Goal: Task Accomplishment & Management: Manage account settings

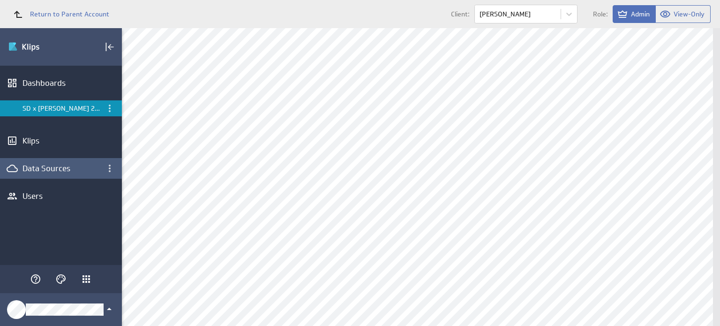
click at [68, 170] on div "Data Sources" at bounding box center [60, 168] width 77 height 10
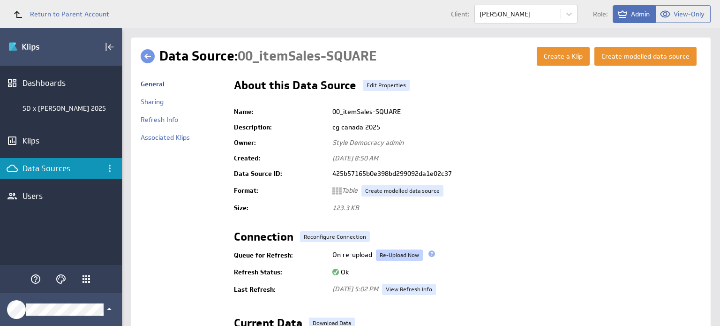
click at [409, 254] on link "Re-Upload Now" at bounding box center [399, 254] width 47 height 11
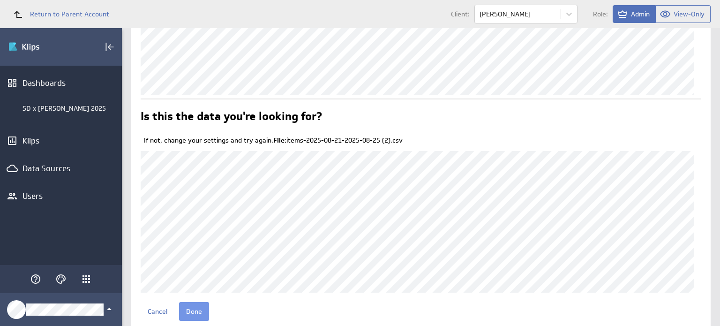
scroll to position [109, 0]
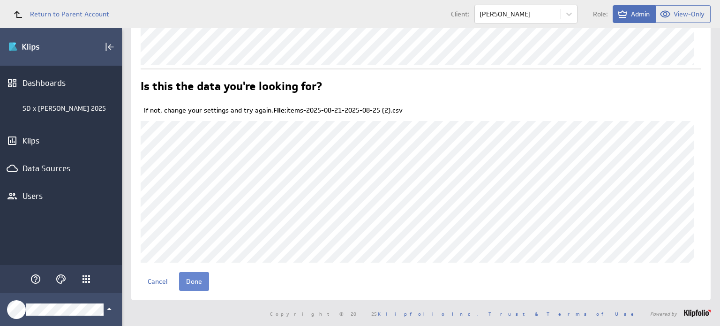
click at [195, 281] on input "Done" at bounding box center [194, 281] width 30 height 19
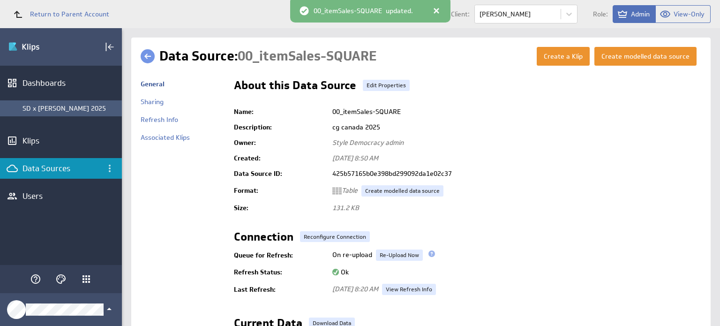
click at [67, 104] on div "SD x [PERSON_NAME] 2025" at bounding box center [69, 108] width 95 height 8
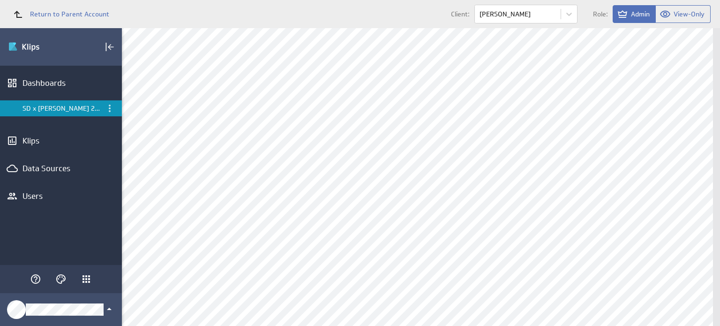
scroll to position [190, 0]
